Goal: Task Accomplishment & Management: Complete application form

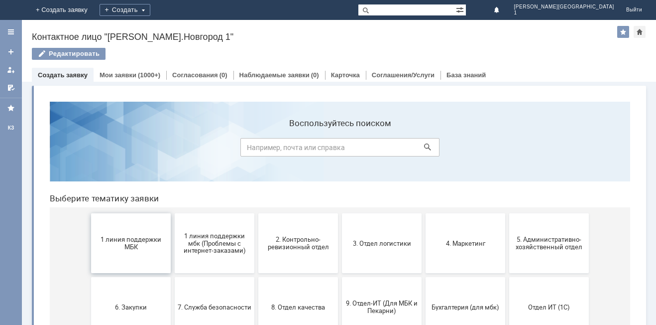
click at [125, 248] on span "1 линия поддержки МБК" at bounding box center [131, 243] width 74 height 15
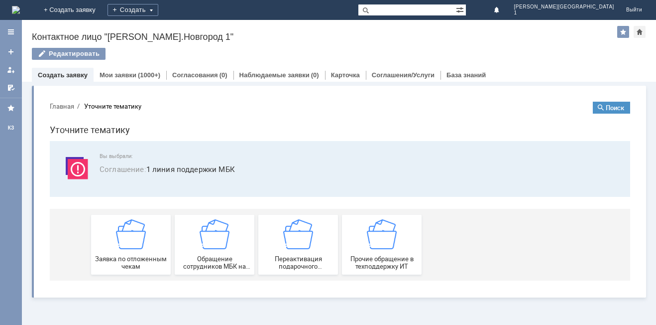
click at [125, 248] on img at bounding box center [131, 234] width 30 height 30
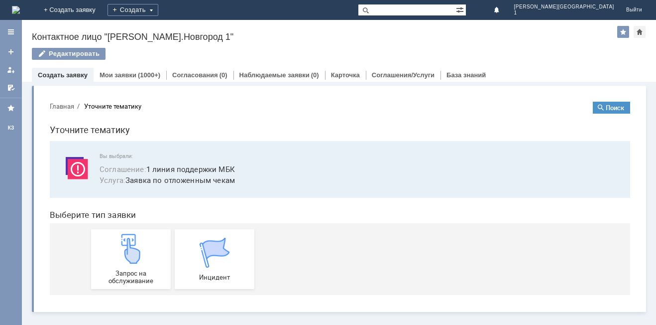
click at [125, 248] on img at bounding box center [131, 249] width 30 height 30
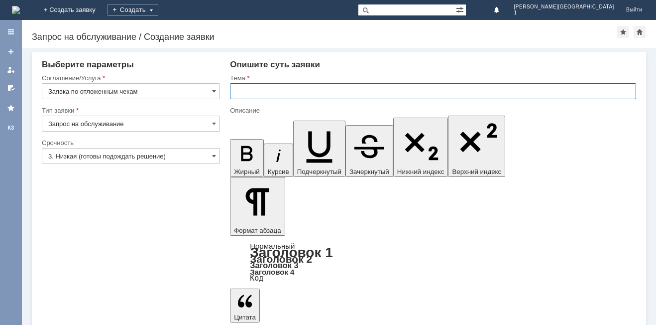
click at [374, 87] on input "text" at bounding box center [433, 91] width 406 height 16
type input "отл. чек"
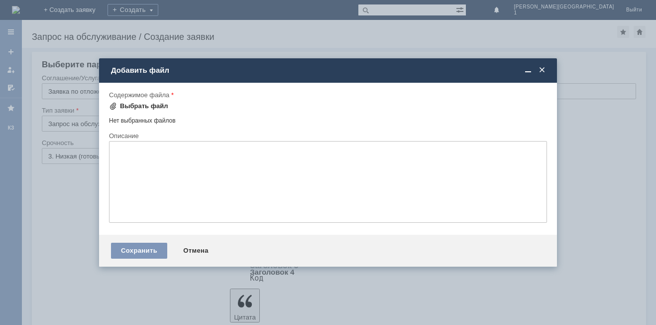
click at [152, 107] on div "Выбрать файл" at bounding box center [144, 106] width 48 height 8
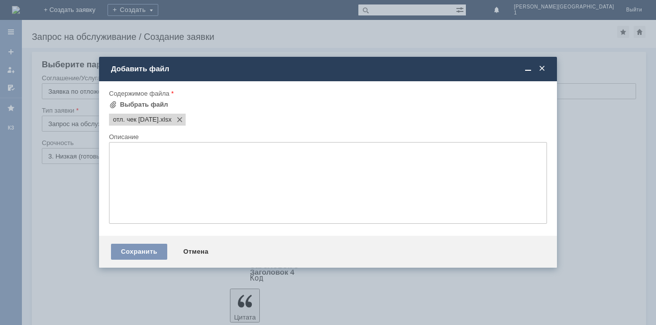
click at [537, 72] on span at bounding box center [542, 68] width 10 height 9
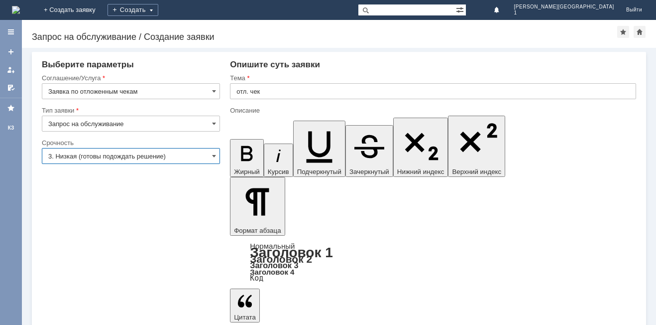
click at [162, 155] on input "3. Низкая (готовы подождать решение)" at bounding box center [131, 156] width 178 height 16
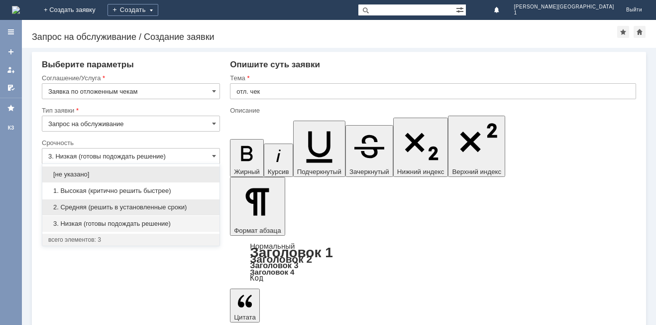
click at [157, 202] on div "2. Средняя (решить в установленные сроки)" at bounding box center [130, 207] width 177 height 16
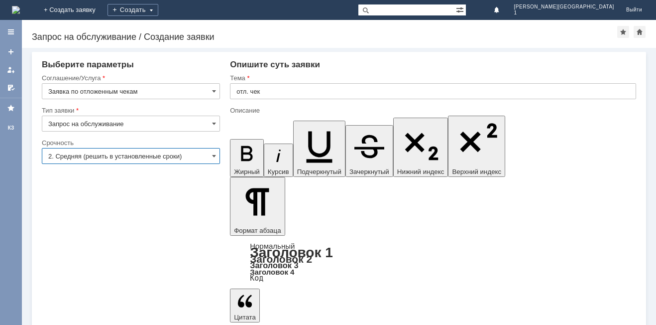
type input "2. Средняя (решить в установленные сроки)"
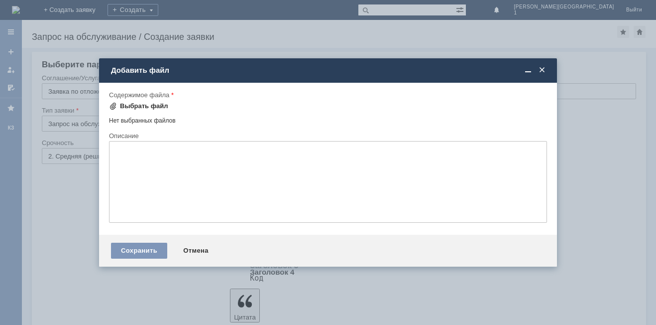
click at [142, 110] on div "Выбрать файл" at bounding box center [144, 106] width 48 height 8
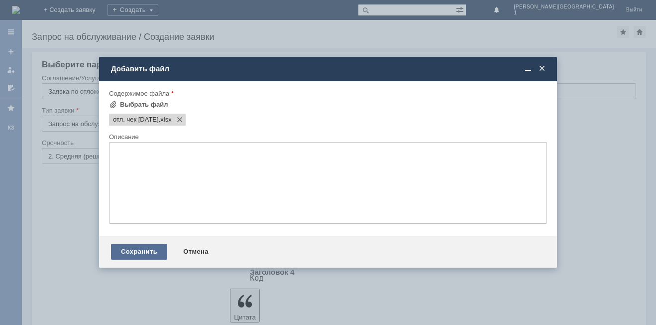
click at [139, 248] on div "Сохранить" at bounding box center [139, 252] width 56 height 16
